Goal: Task Accomplishment & Management: Manage account settings

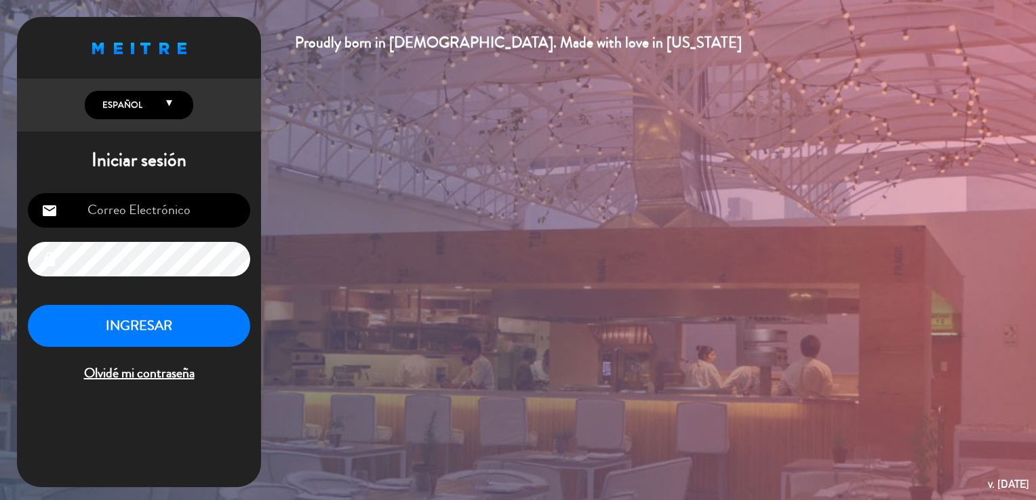
type input "[EMAIL_ADDRESS][DOMAIN_NAME]"
click at [162, 323] on button "INGRESAR" at bounding box center [139, 326] width 222 height 43
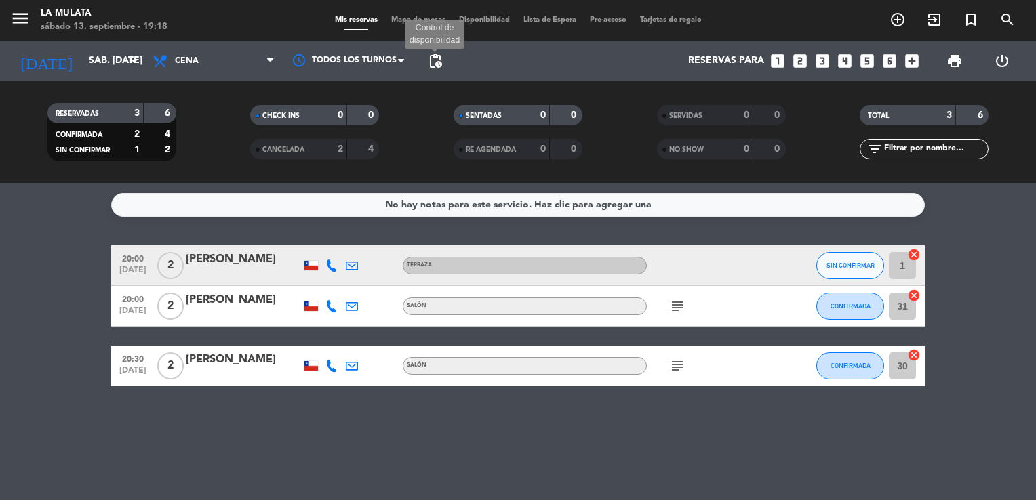
click at [436, 63] on span "pending_actions" at bounding box center [435, 61] width 16 height 16
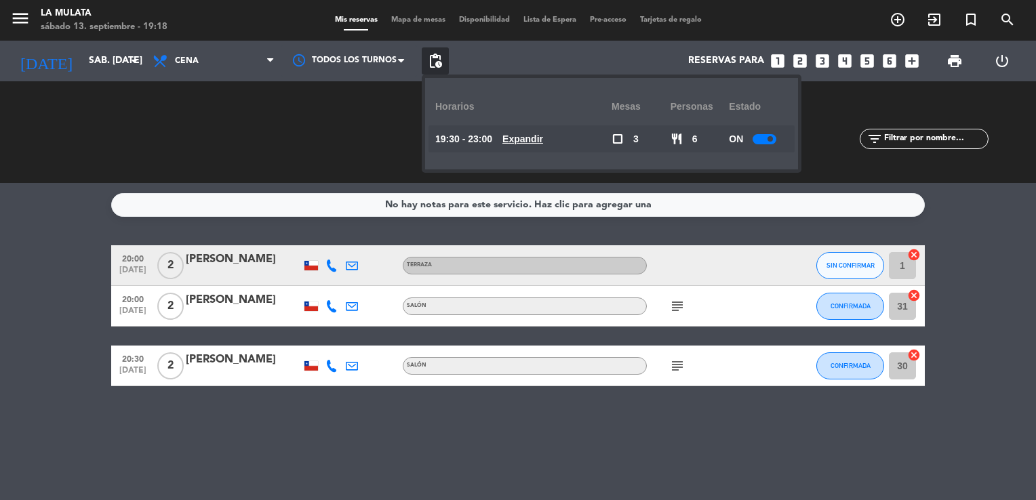
click at [757, 139] on div at bounding box center [764, 139] width 24 height 10
click at [762, 140] on div at bounding box center [769, 139] width 24 height 10
click at [768, 140] on div at bounding box center [769, 139] width 24 height 10
click at [777, 140] on div at bounding box center [769, 139] width 24 height 10
click at [437, 65] on span "pending_actions" at bounding box center [435, 61] width 16 height 16
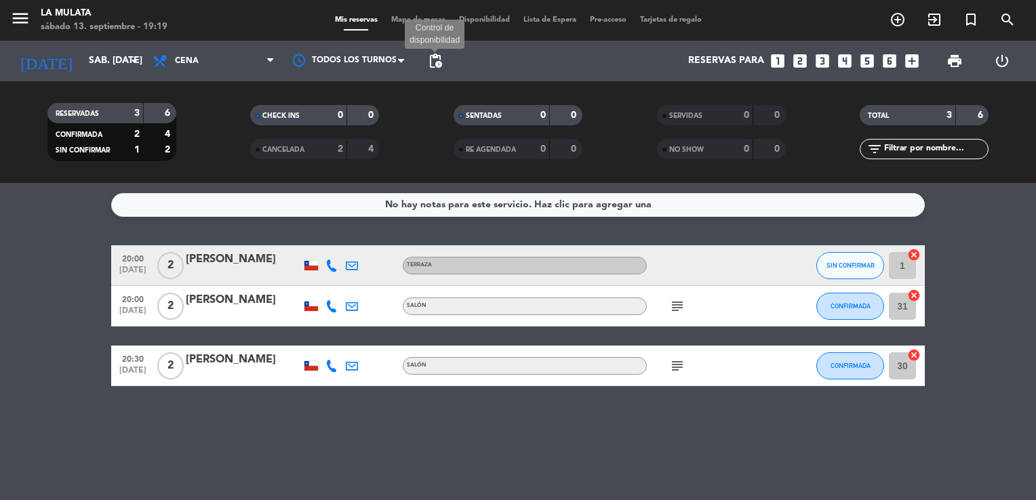
click at [440, 66] on span "pending_actions" at bounding box center [435, 61] width 16 height 16
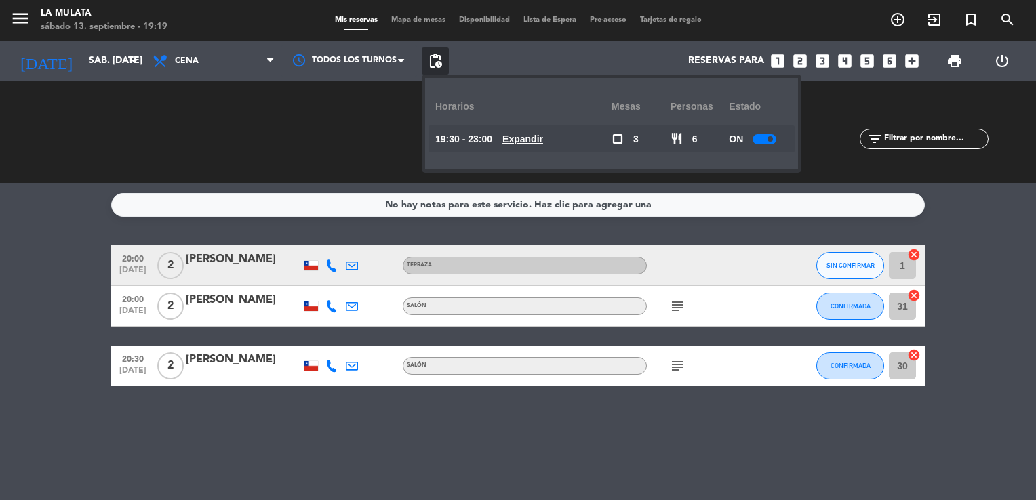
click at [765, 138] on div at bounding box center [764, 139] width 24 height 10
click at [434, 61] on span "pending_actions" at bounding box center [435, 61] width 16 height 16
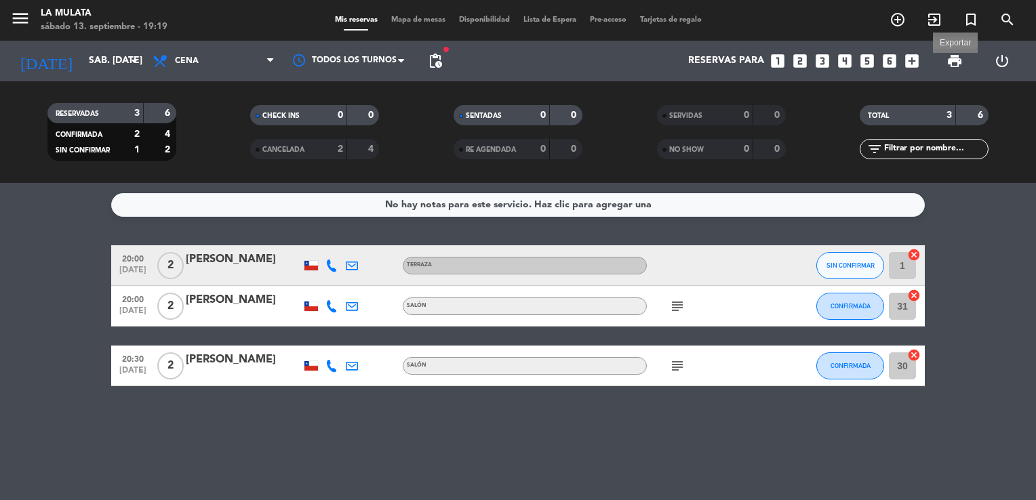
click at [955, 60] on span "print" at bounding box center [954, 61] width 16 height 16
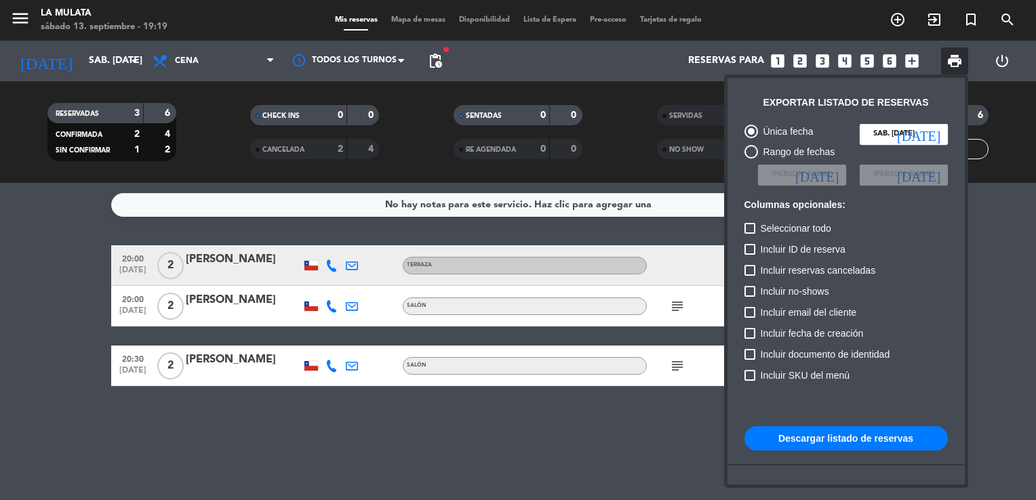
click at [430, 66] on div at bounding box center [518, 250] width 1036 height 500
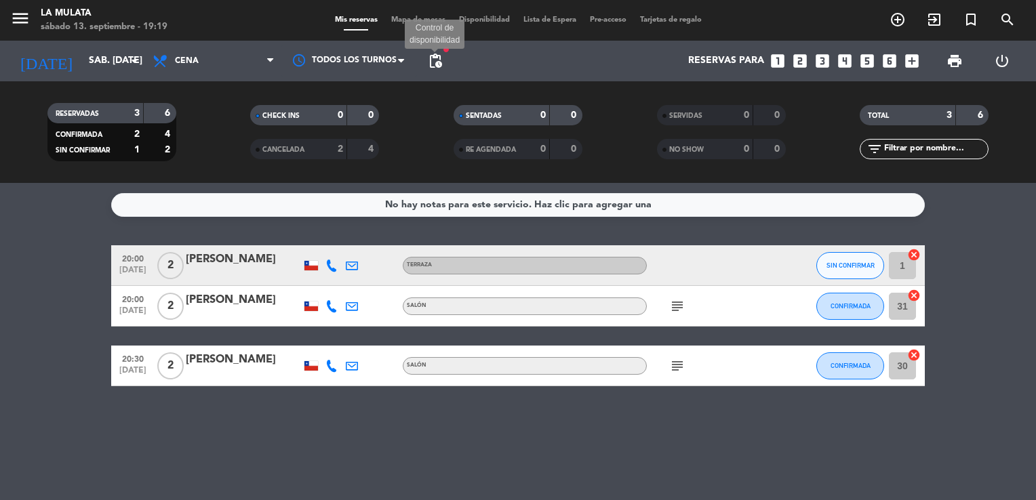
click at [429, 63] on span "pending_actions" at bounding box center [435, 61] width 16 height 16
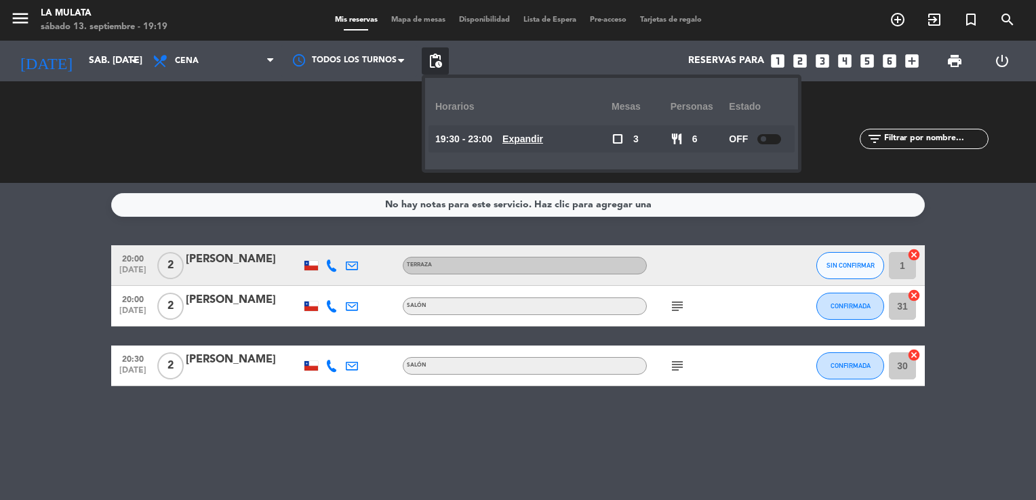
click at [775, 140] on div at bounding box center [769, 139] width 24 height 10
click at [948, 64] on span "print" at bounding box center [954, 61] width 16 height 16
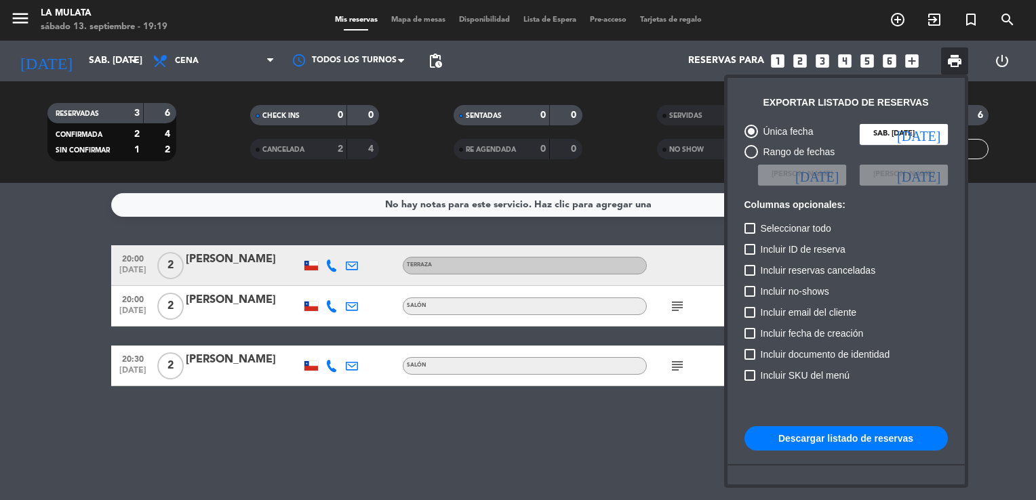
click at [882, 434] on button "Descargar listado de reservas" at bounding box center [845, 438] width 203 height 24
click at [1004, 260] on div at bounding box center [518, 250] width 1036 height 500
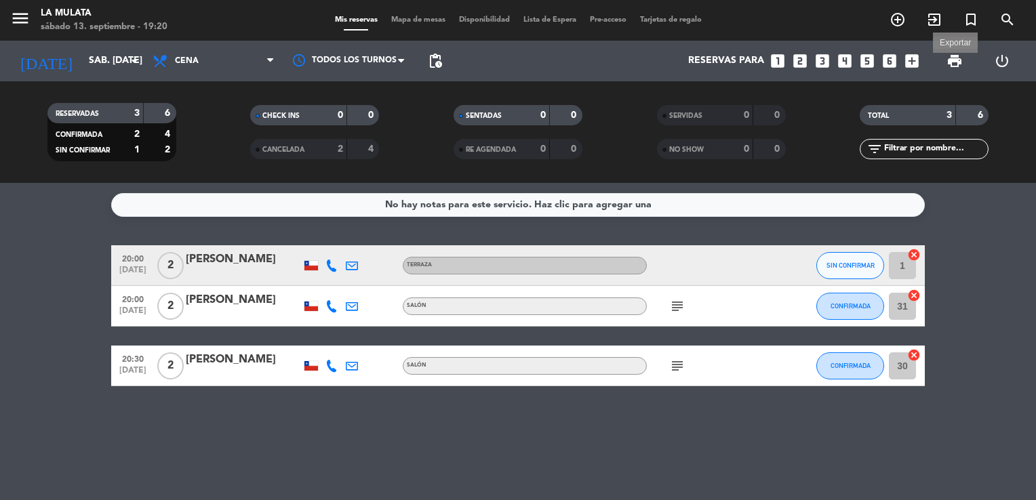
click at [952, 68] on span "print" at bounding box center [954, 61] width 16 height 16
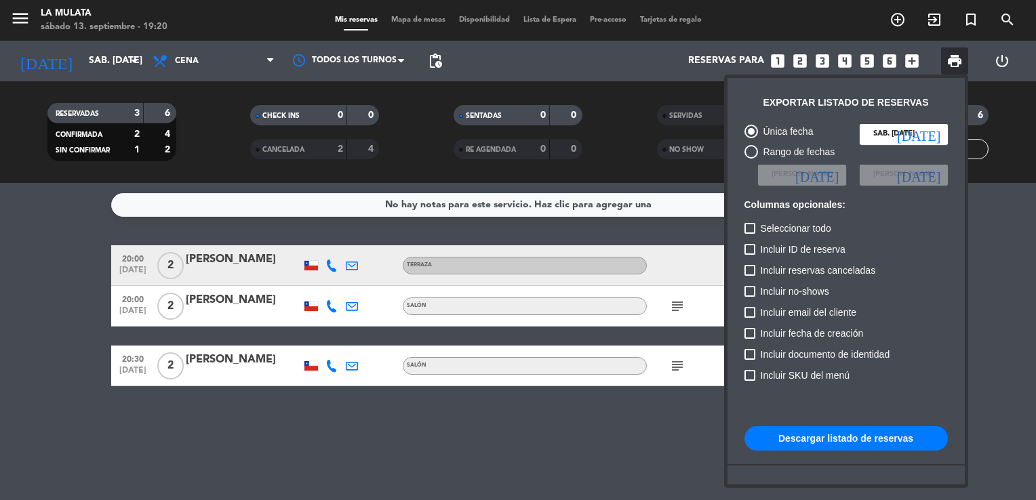
click at [830, 448] on button "Descargar listado de reservas" at bounding box center [845, 438] width 203 height 24
click at [836, 441] on button "Descargar listado de reservas" at bounding box center [845, 438] width 203 height 24
click at [1007, 230] on div at bounding box center [518, 250] width 1036 height 500
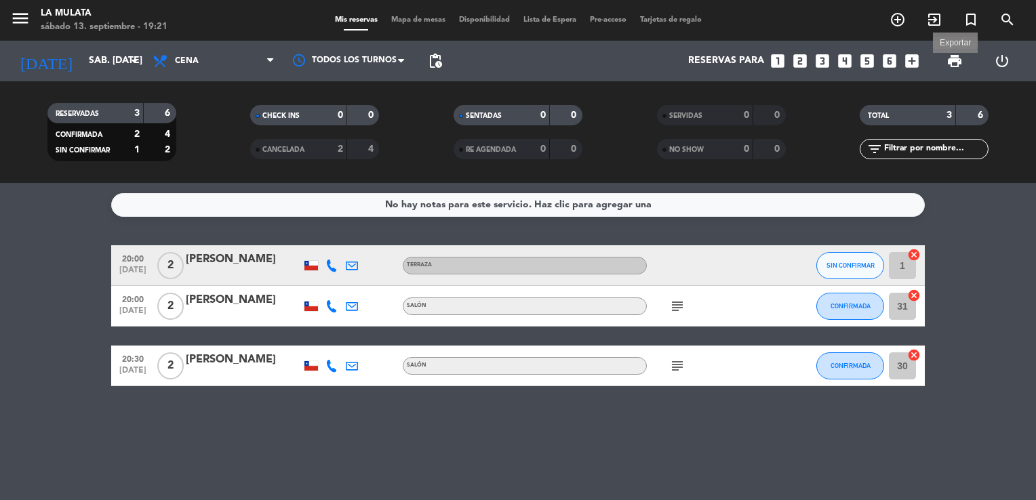
click at [946, 64] on span "print" at bounding box center [954, 61] width 16 height 16
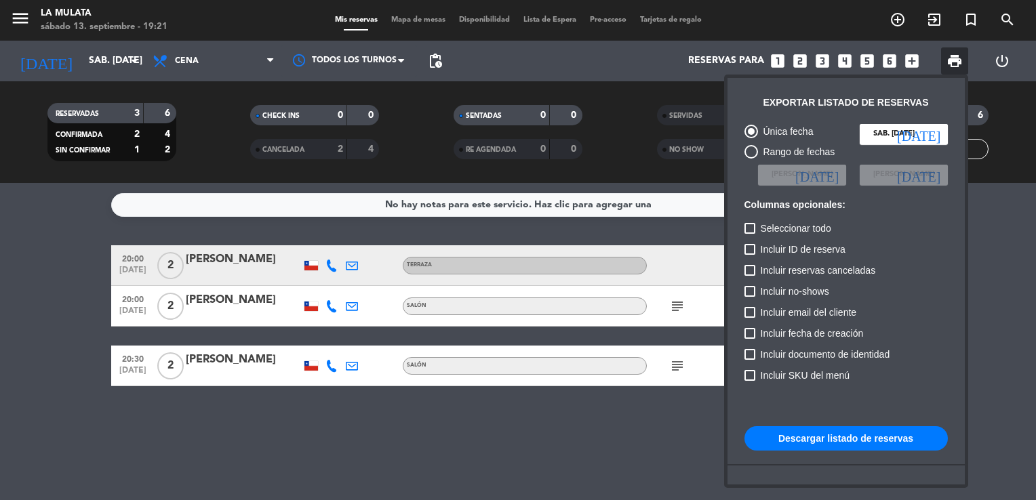
click at [880, 441] on button "Descargar listado de reservas" at bounding box center [845, 438] width 203 height 24
